Goal: Task Accomplishment & Management: Manage account settings

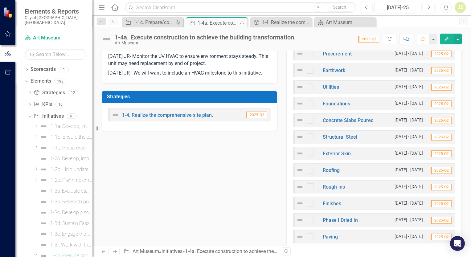
scroll to position [123, 0]
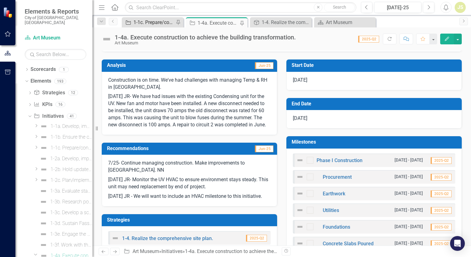
click at [164, 24] on div "1-1c. Prepare/continue improvements to the off-site location for Museum operati…" at bounding box center [153, 22] width 41 height 8
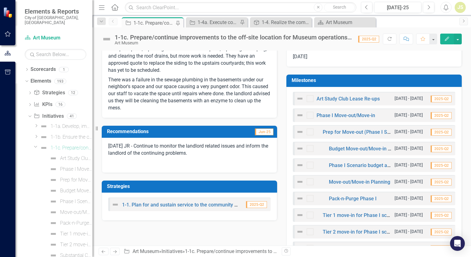
scroll to position [216, 0]
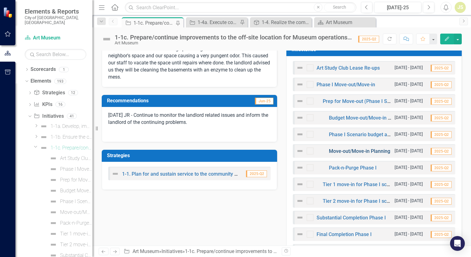
click at [340, 150] on link "Move-out/Move-in Planning" at bounding box center [359, 151] width 61 height 6
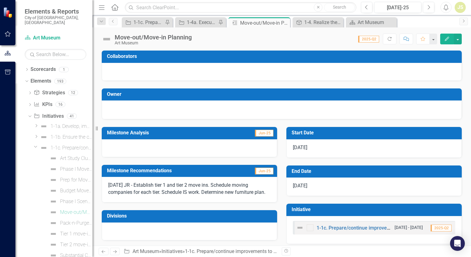
click at [211, 186] on p "[DATE] JR - Establish tier 1 and tier 2 move ins. Schedule moving companies for…" at bounding box center [189, 189] width 162 height 14
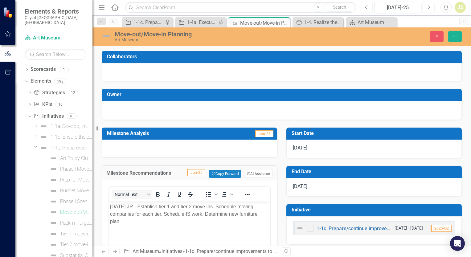
scroll to position [62, 0]
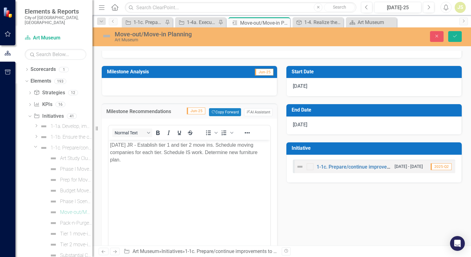
click at [204, 154] on p "[DATE] JR - Establish tier 1 and tier 2 move ins. Schedule moving companies for…" at bounding box center [189, 152] width 159 height 22
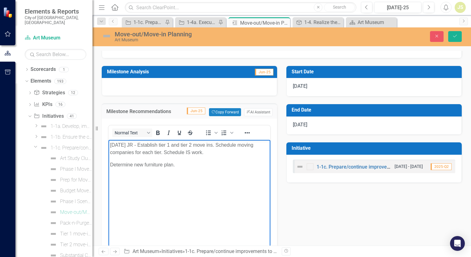
click at [202, 164] on p "Determine new furniture plan." at bounding box center [189, 164] width 159 height 7
click at [175, 164] on p "Determine new furniture plan. List of new furniture being procured." at bounding box center [189, 164] width 159 height 7
click at [176, 166] on p "Determine new furniture plan. - List of new furniture being procured." at bounding box center [189, 164] width 159 height 7
click at [195, 176] on p "-List of new furniture being procured." at bounding box center [189, 177] width 159 height 7
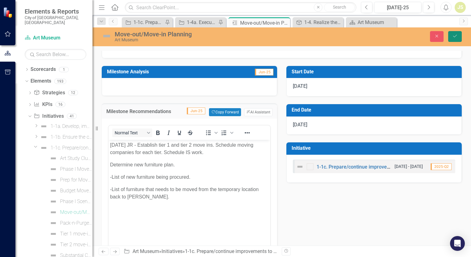
click at [452, 36] on icon "Save" at bounding box center [455, 36] width 6 height 4
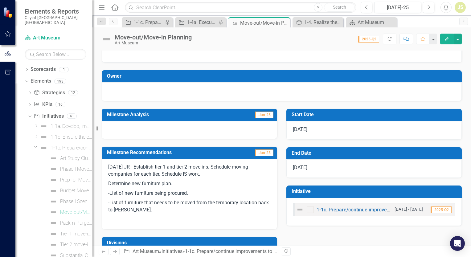
scroll to position [0, 0]
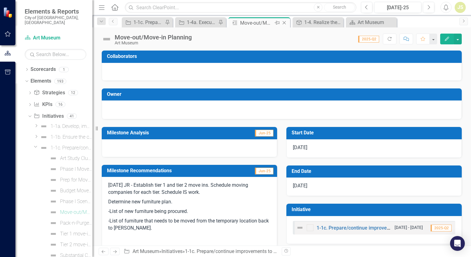
click at [284, 23] on icon "Close" at bounding box center [284, 22] width 6 height 5
click at [240, 21] on icon at bounding box center [241, 22] width 3 height 3
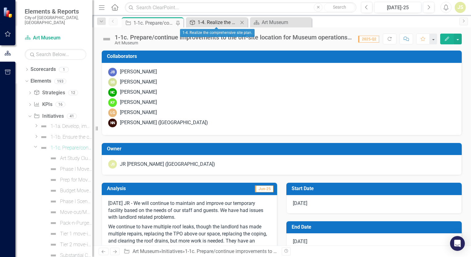
click at [223, 22] on div "1-4. Realize the comprehensive site plan." at bounding box center [218, 22] width 41 height 8
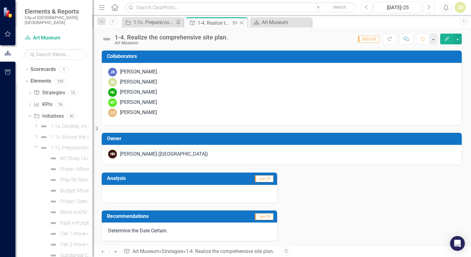
click at [221, 22] on div "1-4. Realize the comprehensive site plan." at bounding box center [214, 23] width 33 height 8
click at [242, 23] on icon "Close" at bounding box center [242, 22] width 6 height 5
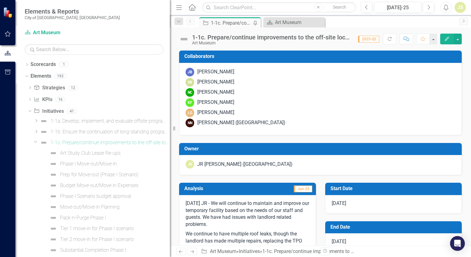
drag, startPoint x: 94, startPoint y: 83, endPoint x: 180, endPoint y: 78, distance: 85.8
click at [175, 78] on div "Resize" at bounding box center [172, 128] width 5 height 257
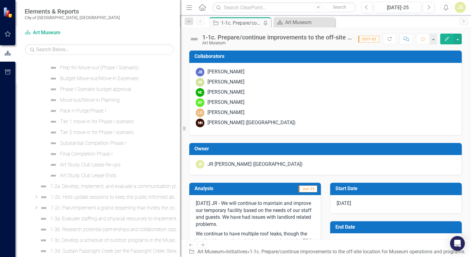
scroll to position [154, 0]
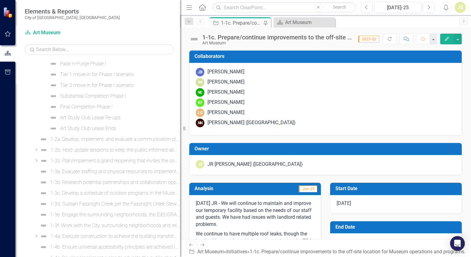
click at [36, 159] on icon at bounding box center [37, 160] width 2 height 3
click at [70, 182] on div "1-4a. Execute construction to achieve the building transformation." at bounding box center [115, 183] width 129 height 6
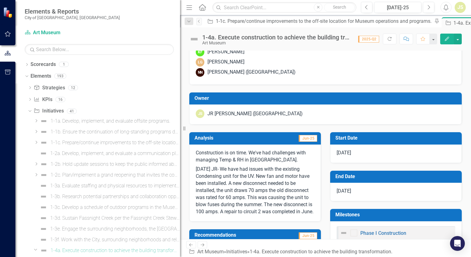
scroll to position [62, 0]
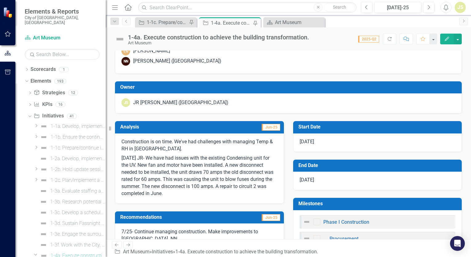
drag, startPoint x: 181, startPoint y: 50, endPoint x: 106, endPoint y: 60, distance: 75.9
click at [106, 60] on div "Resize" at bounding box center [108, 128] width 5 height 257
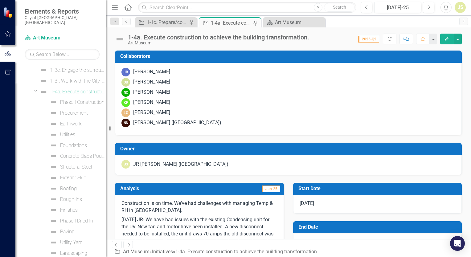
scroll to position [123, 0]
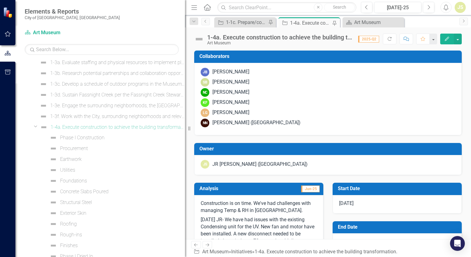
drag, startPoint x: 106, startPoint y: 83, endPoint x: 213, endPoint y: 92, distance: 107.3
click at [213, 92] on div "Elements & Reports City of [GEOGRAPHIC_DATA], [GEOGRAPHIC_DATA] Scorecard Art M…" at bounding box center [235, 128] width 471 height 257
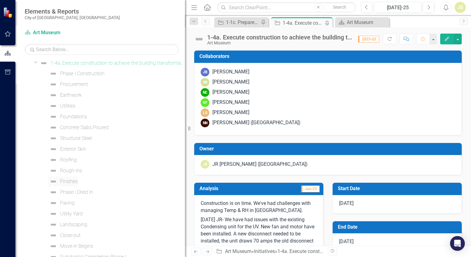
scroll to position [154, 0]
click at [35, 94] on icon "Dropdown" at bounding box center [36, 95] width 4 height 5
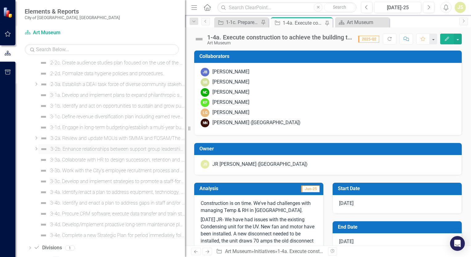
scroll to position [326, 0]
click at [29, 238] on icon "Dropdown" at bounding box center [30, 239] width 4 height 3
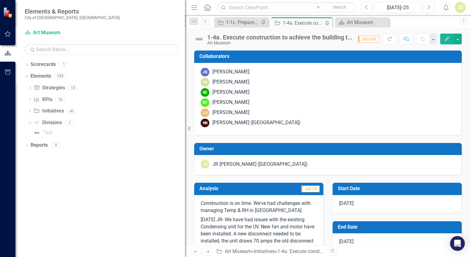
scroll to position [0, 0]
click at [30, 124] on icon "Dropdown" at bounding box center [28, 123] width 3 height 4
click at [30, 124] on icon "Dropdown" at bounding box center [30, 123] width 4 height 3
click at [30, 110] on icon "Dropdown" at bounding box center [30, 111] width 4 height 3
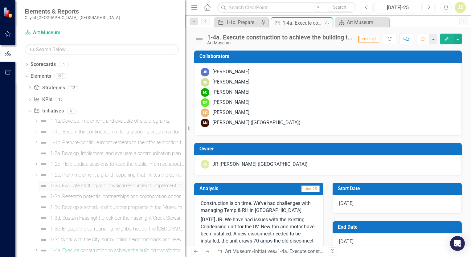
click at [108, 186] on div "1-3a. Evaluate staffing and physical resources to implement plans." at bounding box center [117, 186] width 135 height 6
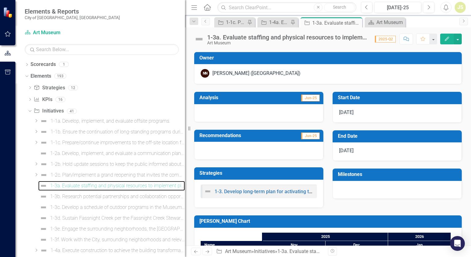
scroll to position [101, 0]
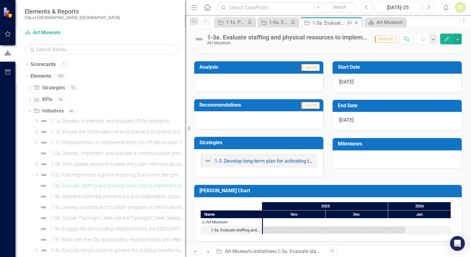
click at [355, 22] on icon at bounding box center [356, 22] width 3 height 3
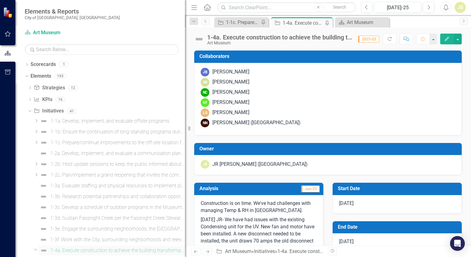
scroll to position [62, 0]
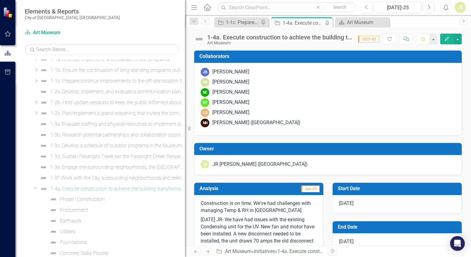
click at [35, 188] on icon "Dropdown" at bounding box center [36, 188] width 4 height 5
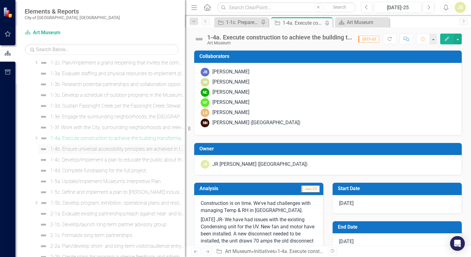
scroll to position [123, 0]
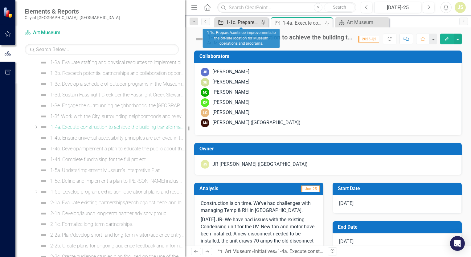
click at [241, 20] on div "1-1c. Prepare/continue improvements to the off-site location for Museum operati…" at bounding box center [242, 22] width 33 height 8
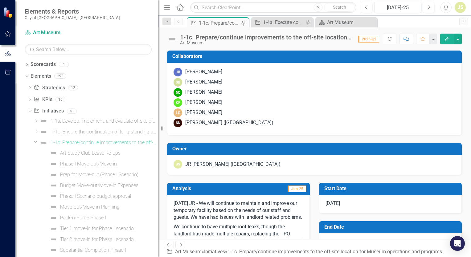
drag, startPoint x: 186, startPoint y: 110, endPoint x: 158, endPoint y: 106, distance: 28.0
click at [158, 106] on div "Resize" at bounding box center [160, 128] width 5 height 257
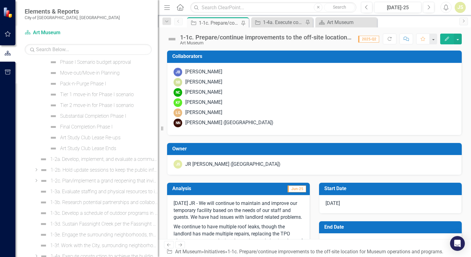
scroll to position [154, 0]
click at [83, 140] on div "1-2a. Develop, implement, and evaluate a communication plan during closure." at bounding box center [104, 140] width 108 height 6
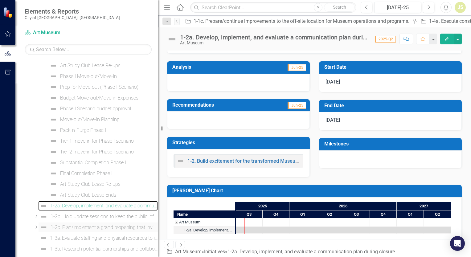
scroll to position [72, 0]
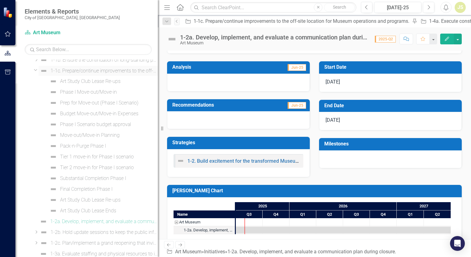
click at [80, 69] on div "1-1c. Prepare/continue improvements to the off-site location for Museum operati…" at bounding box center [104, 71] width 107 height 6
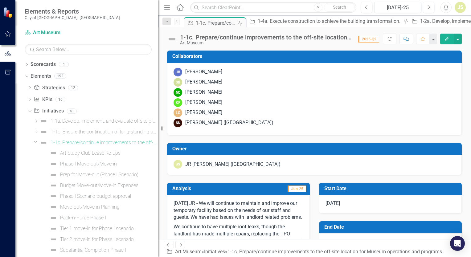
click at [35, 141] on icon "Dropdown" at bounding box center [36, 141] width 4 height 5
click at [71, 121] on div "1-1a. Develop, implement, and evaluate offsite programs." at bounding box center [104, 121] width 107 height 6
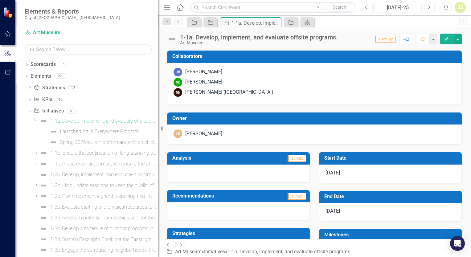
click at [35, 121] on icon at bounding box center [35, 121] width 3 height 2
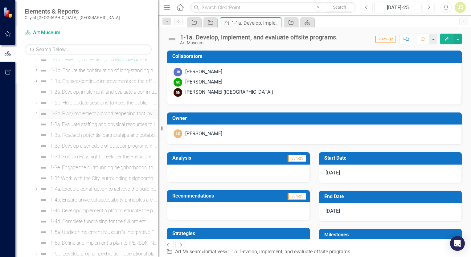
scroll to position [62, 0]
click at [90, 188] on div "1-4a. Execute construction to achieve the building transformation." at bounding box center [104, 189] width 107 height 6
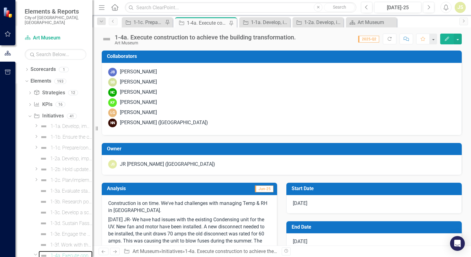
drag, startPoint x: 158, startPoint y: 28, endPoint x: 86, endPoint y: 40, distance: 73.1
click at [86, 40] on div "Elements & Reports City of [GEOGRAPHIC_DATA], [GEOGRAPHIC_DATA] Scorecard Art M…" at bounding box center [46, 128] width 92 height 257
click at [266, 21] on div "1-1a. Develop, implement, and evaluate offsite programs." at bounding box center [266, 22] width 30 height 8
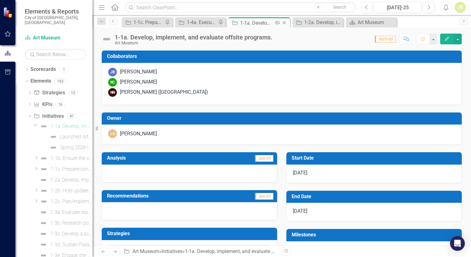
click at [284, 21] on icon "Close" at bounding box center [284, 22] width 6 height 5
click at [284, 24] on div "1-1a. Develop, implement, and evaluate offsite programs." at bounding box center [278, 23] width 33 height 8
click at [306, 23] on icon "Close" at bounding box center [306, 22] width 6 height 5
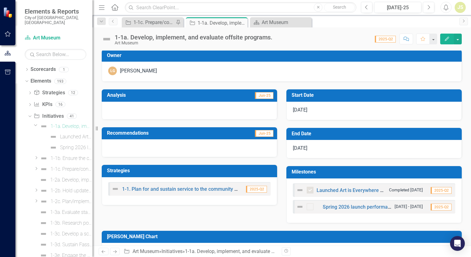
scroll to position [32, 0]
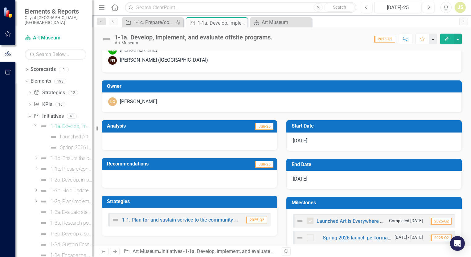
click at [436, 39] on button "button" at bounding box center [433, 39] width 8 height 11
click at [338, 45] on div "1-1a. Develop, implement, and evaluate offsite programs. Art Museum Score: 0.00…" at bounding box center [281, 36] width 378 height 18
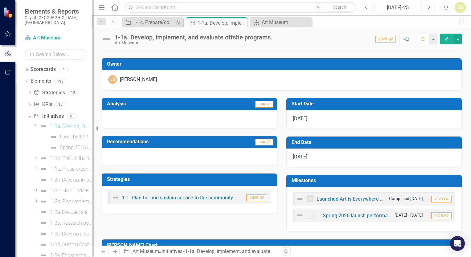
scroll to position [0, 0]
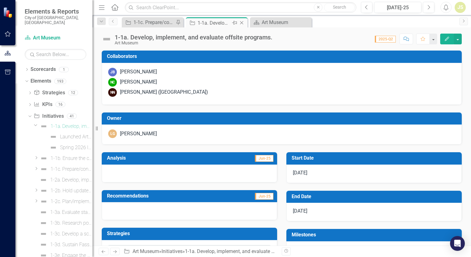
click at [242, 23] on icon at bounding box center [241, 22] width 3 height 3
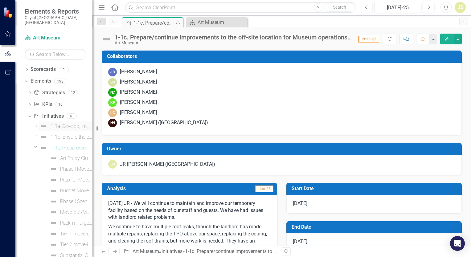
click at [64, 124] on div "1-1a. Develop, implement, and evaluate offsite programs." at bounding box center [72, 127] width 42 height 6
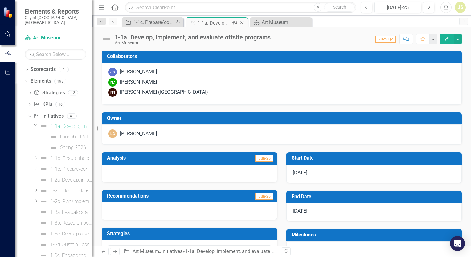
click at [242, 22] on icon at bounding box center [241, 22] width 3 height 3
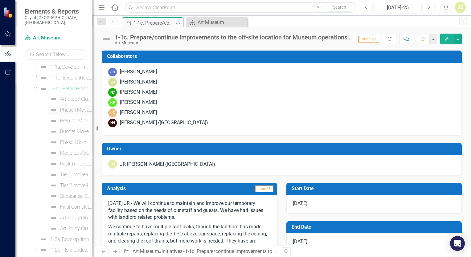
scroll to position [92, 0]
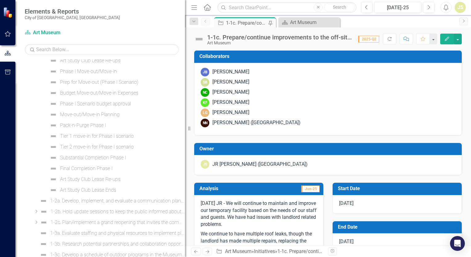
drag, startPoint x: 93, startPoint y: 153, endPoint x: 209, endPoint y: 153, distance: 116.5
click at [209, 153] on div "Elements & Reports City of [GEOGRAPHIC_DATA], [GEOGRAPHIC_DATA] Scorecard Art M…" at bounding box center [235, 128] width 471 height 257
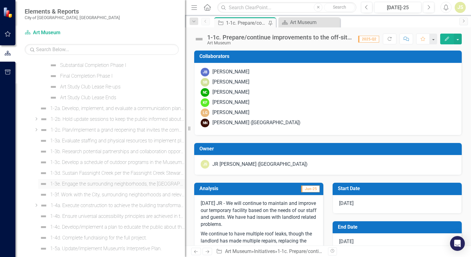
scroll to position [216, 0]
click at [100, 174] on div "1-4a. Execute construction to achieve the building transformation." at bounding box center [118, 175] width 134 height 6
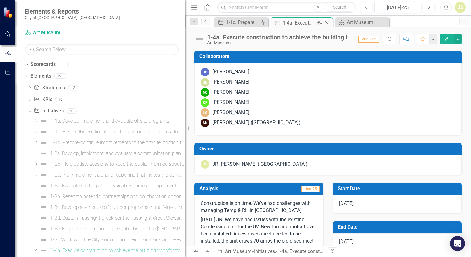
click at [320, 21] on icon "Pin" at bounding box center [319, 23] width 5 height 6
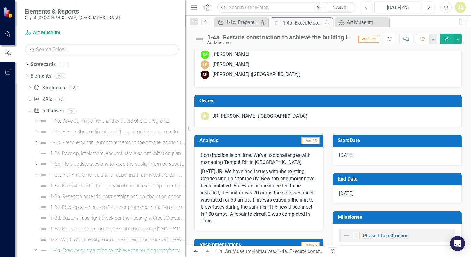
scroll to position [62, 0]
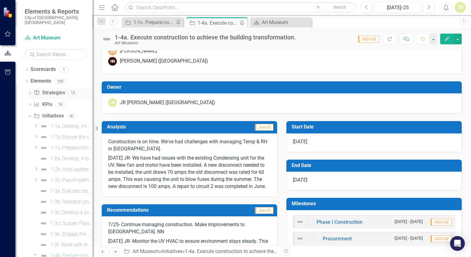
drag, startPoint x: 186, startPoint y: 85, endPoint x: 84, endPoint y: 82, distance: 102.1
click at [84, 82] on div "Elements & Reports City of [GEOGRAPHIC_DATA], [GEOGRAPHIC_DATA] Scorecard Art M…" at bounding box center [46, 128] width 92 height 257
click at [332, 237] on link "Procurement" at bounding box center [337, 239] width 29 height 6
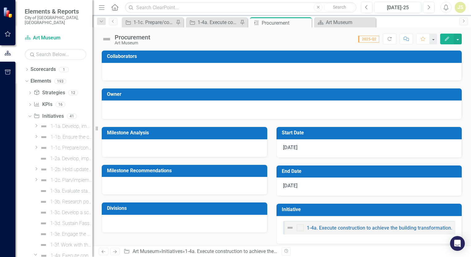
scroll to position [19, 0]
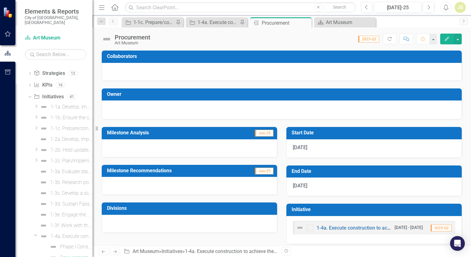
click at [120, 184] on div at bounding box center [189, 186] width 175 height 18
click at [121, 184] on div at bounding box center [189, 186] width 175 height 18
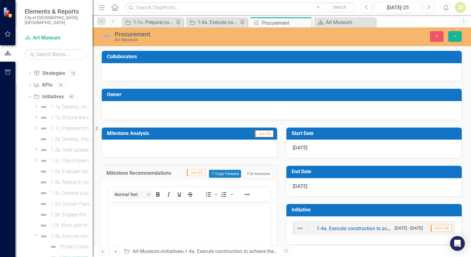
scroll to position [0, 0]
click at [146, 213] on body "Rich Text Area. Press ALT-0 for help." at bounding box center [189, 248] width 162 height 92
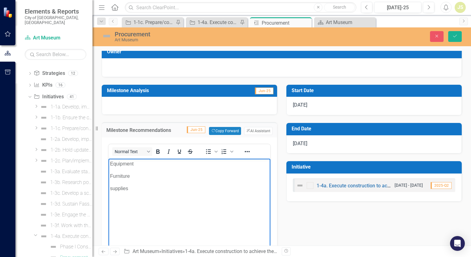
scroll to position [31, 0]
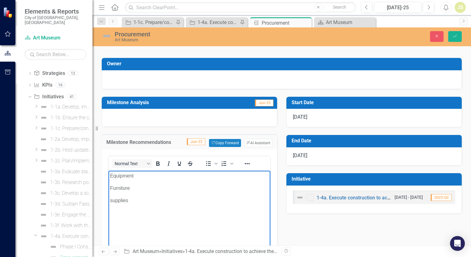
click at [110, 175] on p "Equipment" at bounding box center [189, 175] width 159 height 7
click at [109, 190] on body "[DATE] JR - Equipment Furniture supplies" at bounding box center [189, 217] width 162 height 92
click at [112, 190] on p "supplies" at bounding box center [189, 188] width 159 height 7
click at [109, 188] on body "[DATE] JR - Equipment Furniture supplies" at bounding box center [189, 217] width 162 height 92
click at [139, 177] on p "[DATE] JR - Equipment Furniture supplies" at bounding box center [189, 175] width 159 height 7
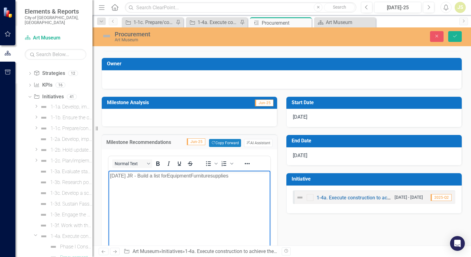
click at [193, 178] on p "[DATE] JR - Build a list for Equipment Furniture supplies" at bounding box center [189, 175] width 159 height 7
click at [216, 176] on p "[DATE] JR - Build a list for Equipment, Furniture supplies" at bounding box center [189, 175] width 159 height 7
click at [256, 175] on p "[DATE] JR - Build a list for Equipment, Furniture, and supplies" at bounding box center [189, 175] width 159 height 7
click at [198, 195] on body "[DATE] JR - Build a list for Equipment, Furniture, and supplies." at bounding box center [189, 217] width 162 height 92
click at [454, 35] on icon "Save" at bounding box center [455, 36] width 6 height 4
